Goal: Information Seeking & Learning: Learn about a topic

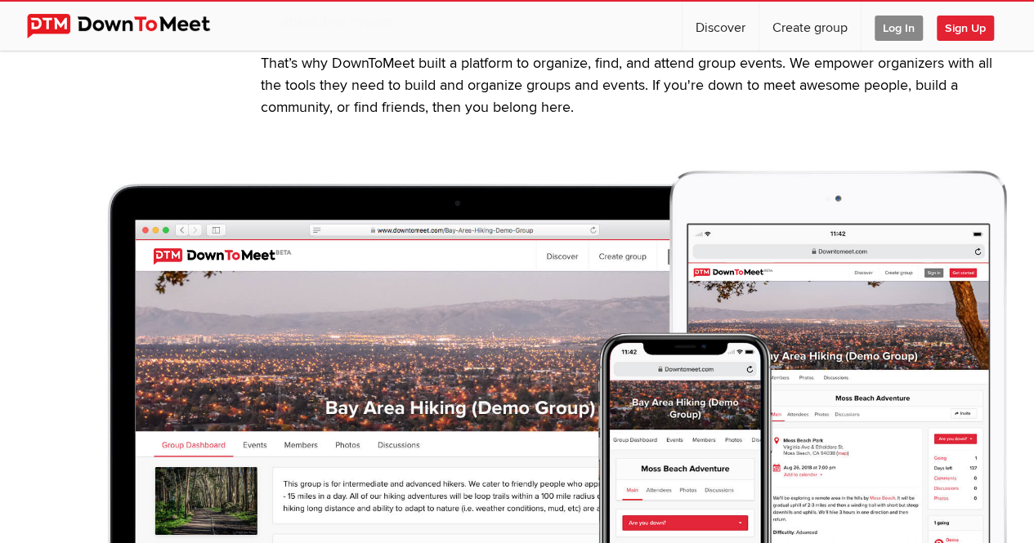
scroll to position [568, 0]
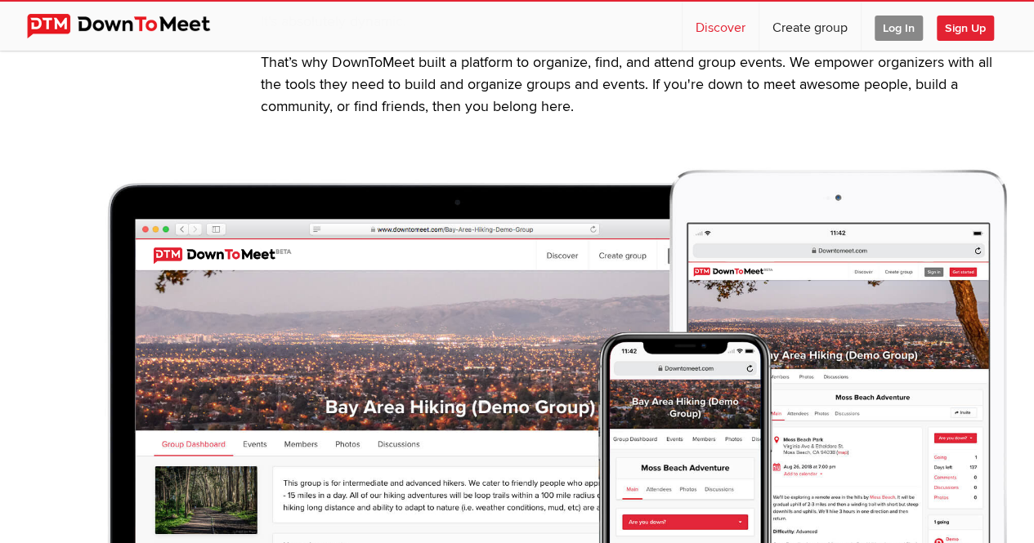
click at [713, 27] on link "Discover" at bounding box center [720, 26] width 76 height 49
select select "null"
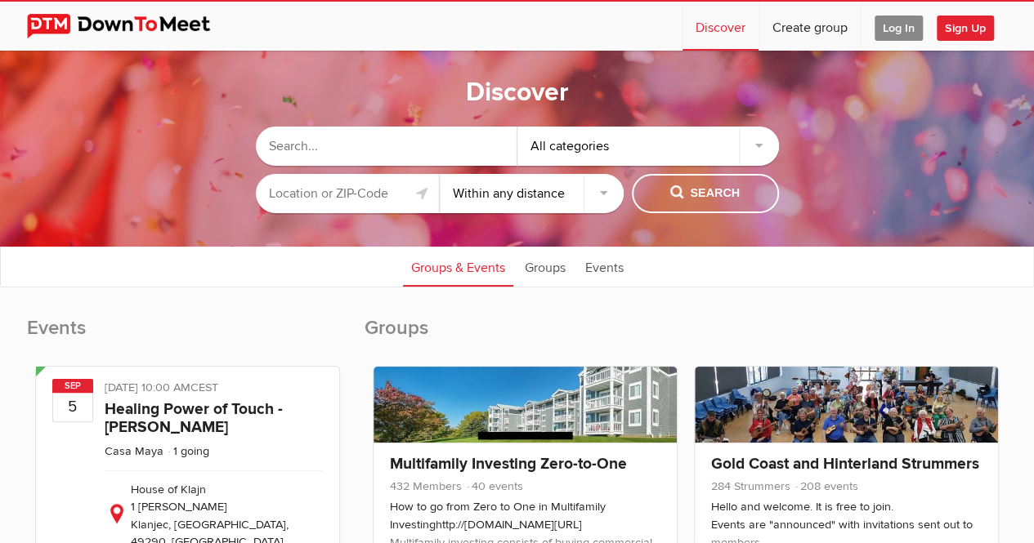
click at [378, 145] on input "text" at bounding box center [386, 146] width 261 height 39
type input "s"
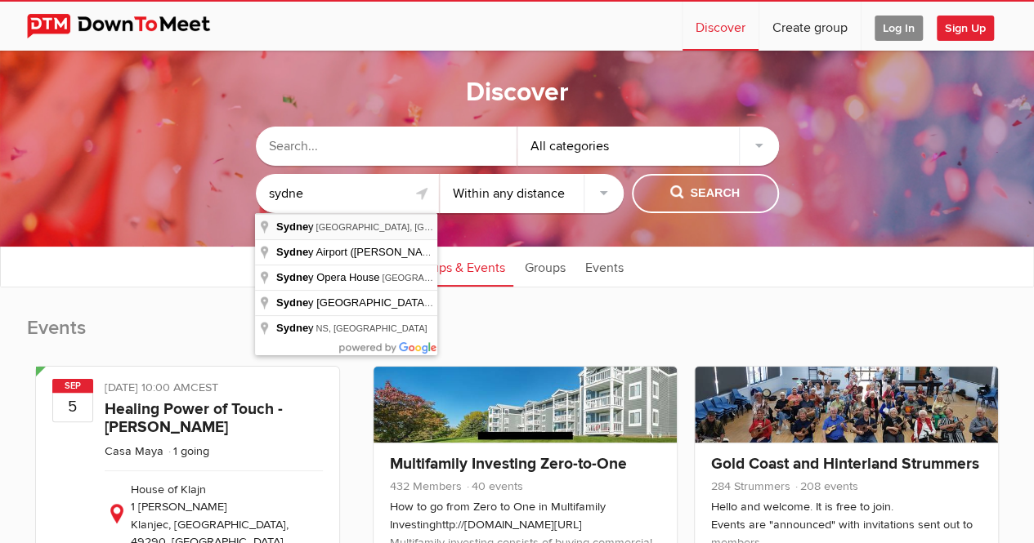
type input "[GEOGRAPHIC_DATA] [GEOGRAPHIC_DATA], [GEOGRAPHIC_DATA]"
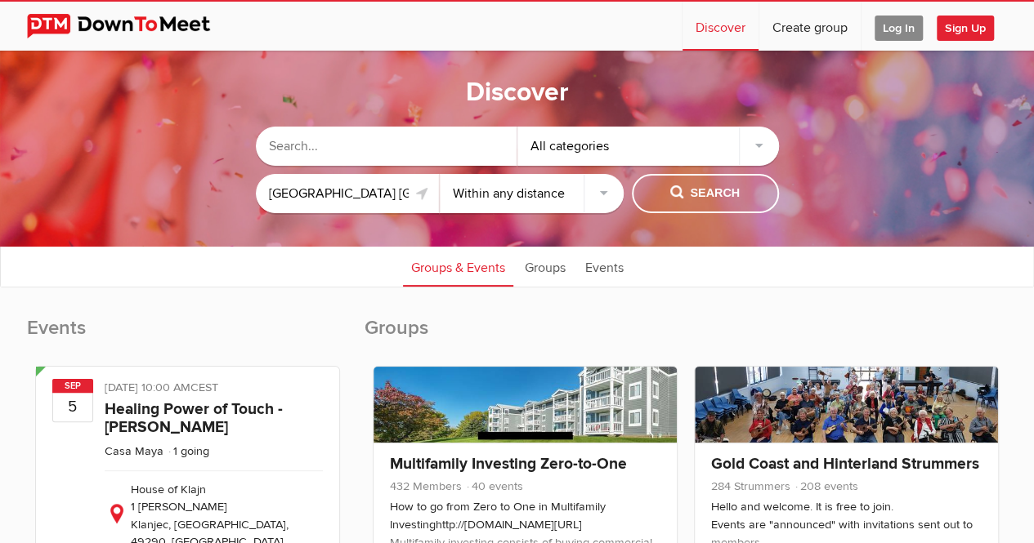
click at [481, 192] on select "Within 10 miles Within 25 miles Within 50 miles Within 100 miles Within any dis…" at bounding box center [532, 193] width 184 height 39
select select "10"
click at [440, 174] on select "Within 10 miles Within 25 miles Within 50 miles Within 100 miles Within any dis…" at bounding box center [532, 193] width 184 height 39
click at [617, 140] on div "All categories" at bounding box center [647, 146] width 261 height 39
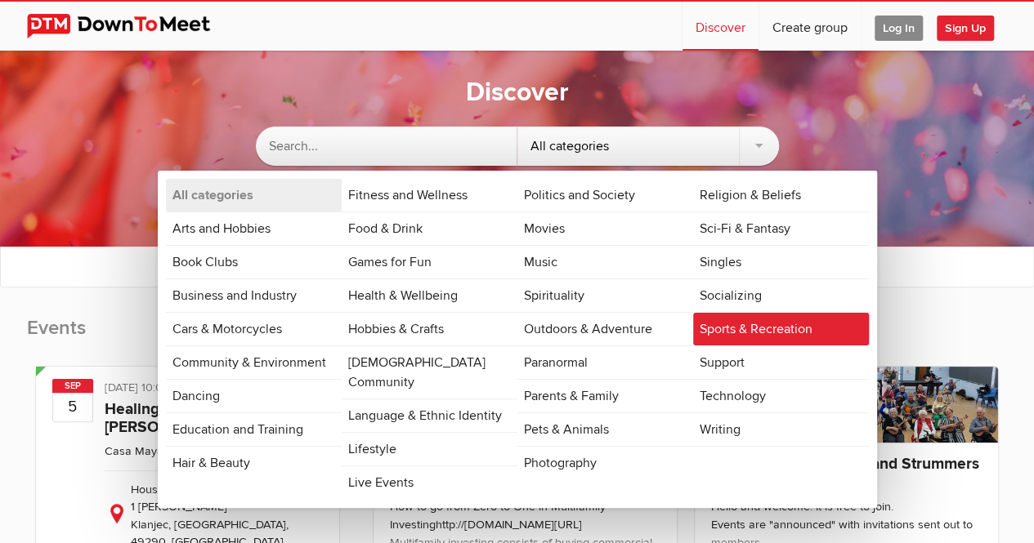
click at [717, 326] on link "Sports & Recreation" at bounding box center [781, 329] width 176 height 33
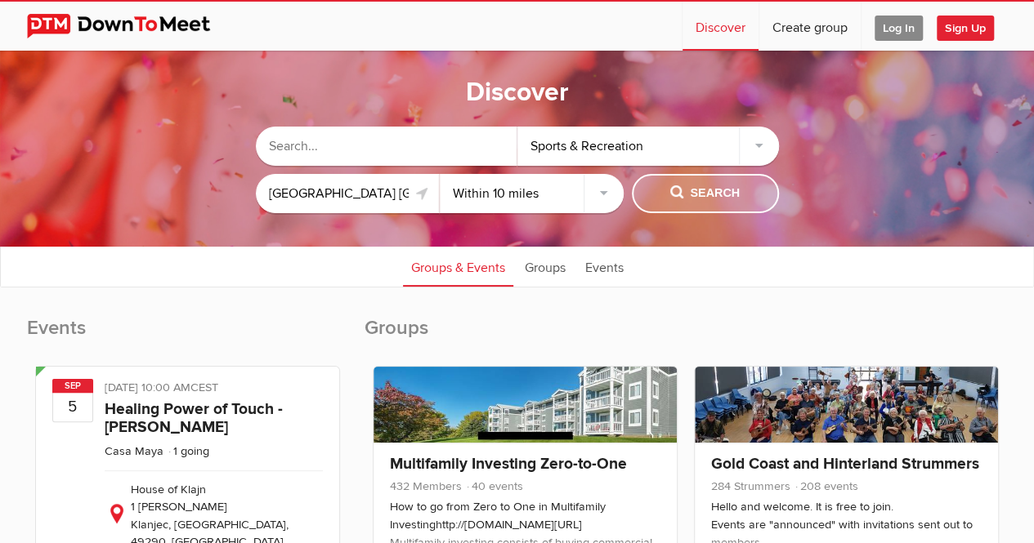
click at [695, 193] on span "Search" at bounding box center [704, 194] width 69 height 18
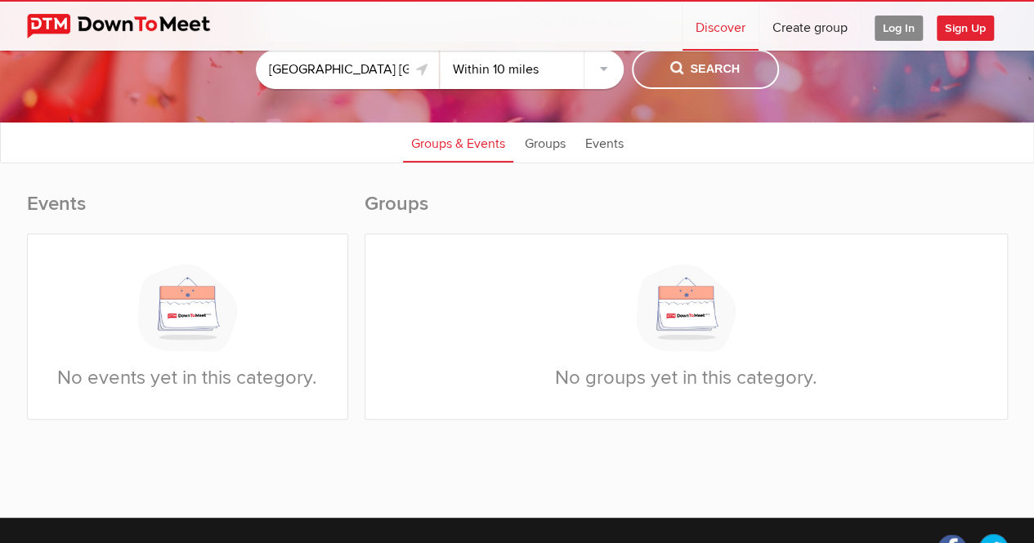
scroll to position [37, 0]
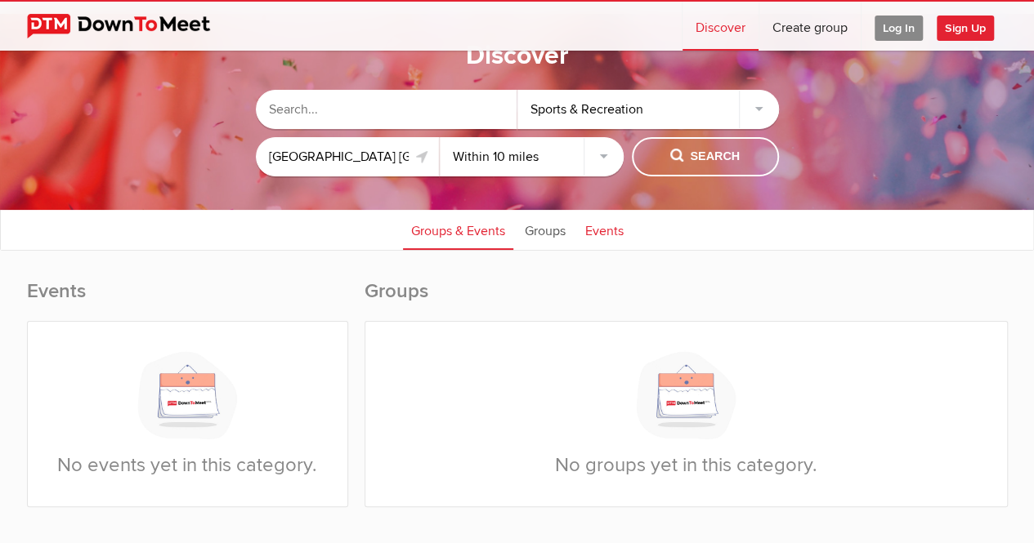
click at [607, 238] on link "Events" at bounding box center [604, 229] width 55 height 41
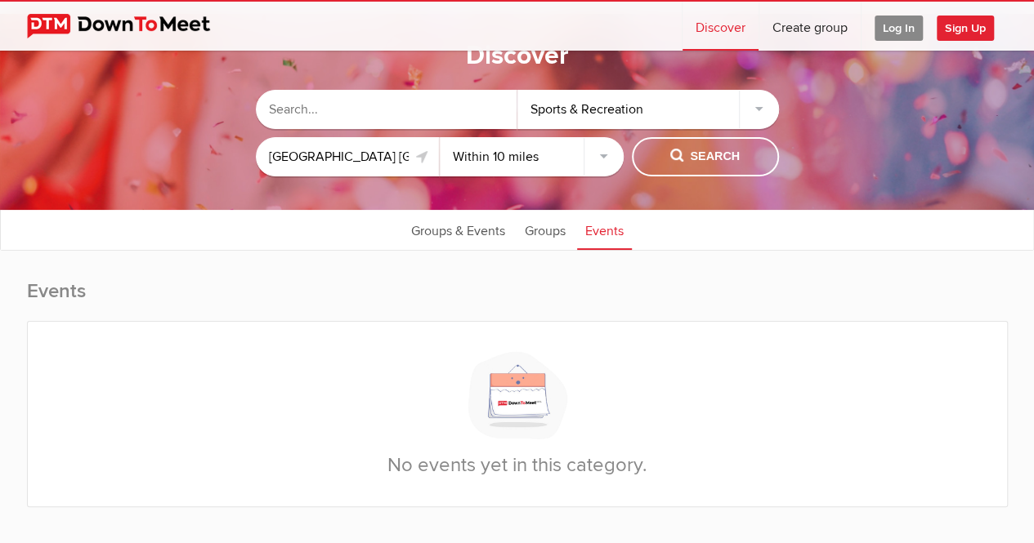
click at [578, 107] on div "Sports & Recreation" at bounding box center [647, 109] width 261 height 39
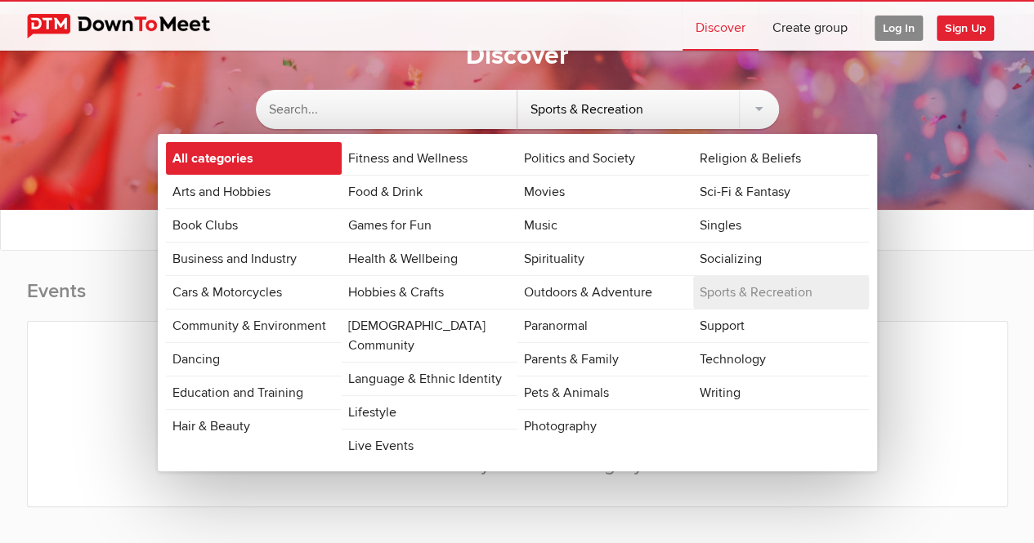
click at [308, 161] on link "All categories" at bounding box center [254, 158] width 176 height 33
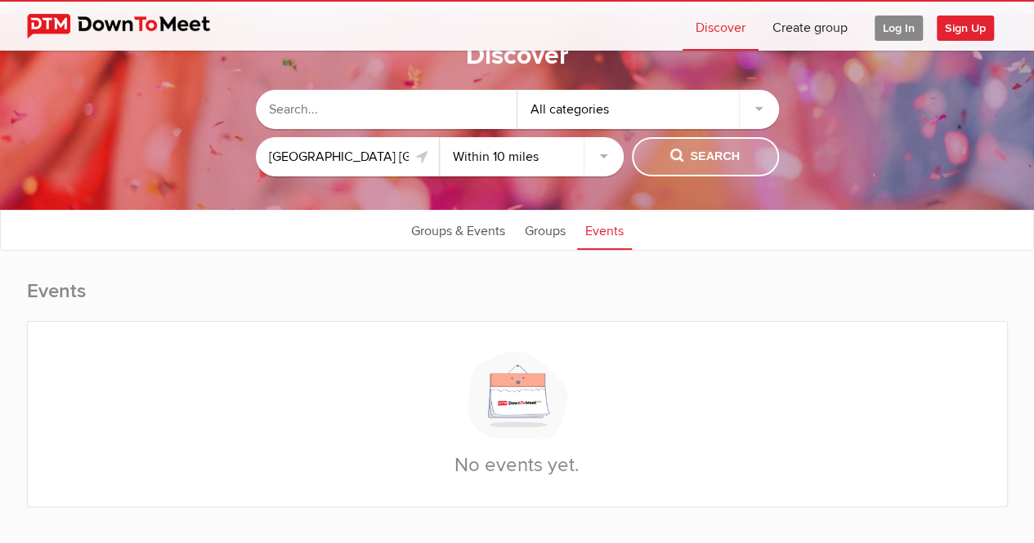
click at [664, 155] on button "Search" at bounding box center [705, 156] width 147 height 39
click at [690, 156] on span "Search" at bounding box center [704, 157] width 69 height 18
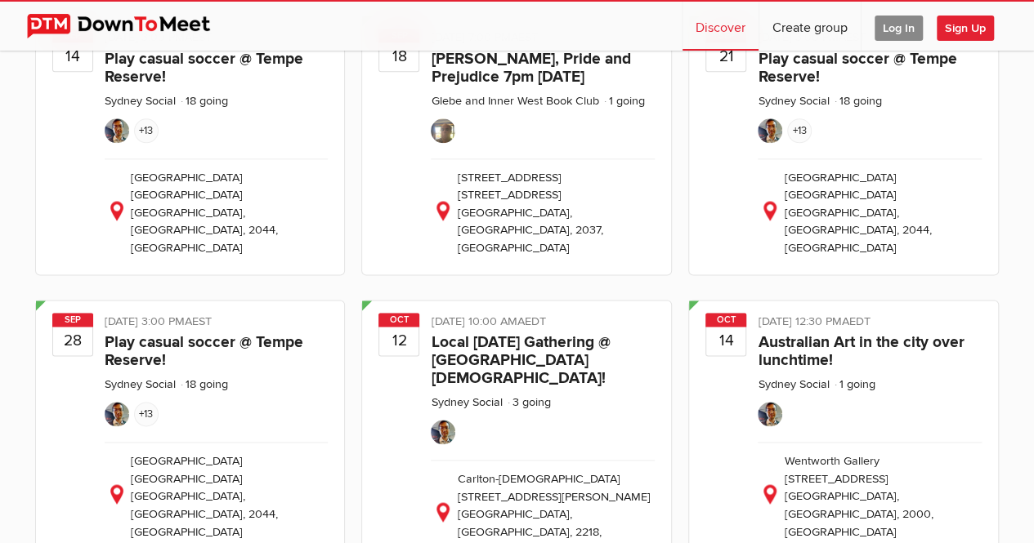
scroll to position [974, 0]
